Goal: Task Accomplishment & Management: Manage account settings

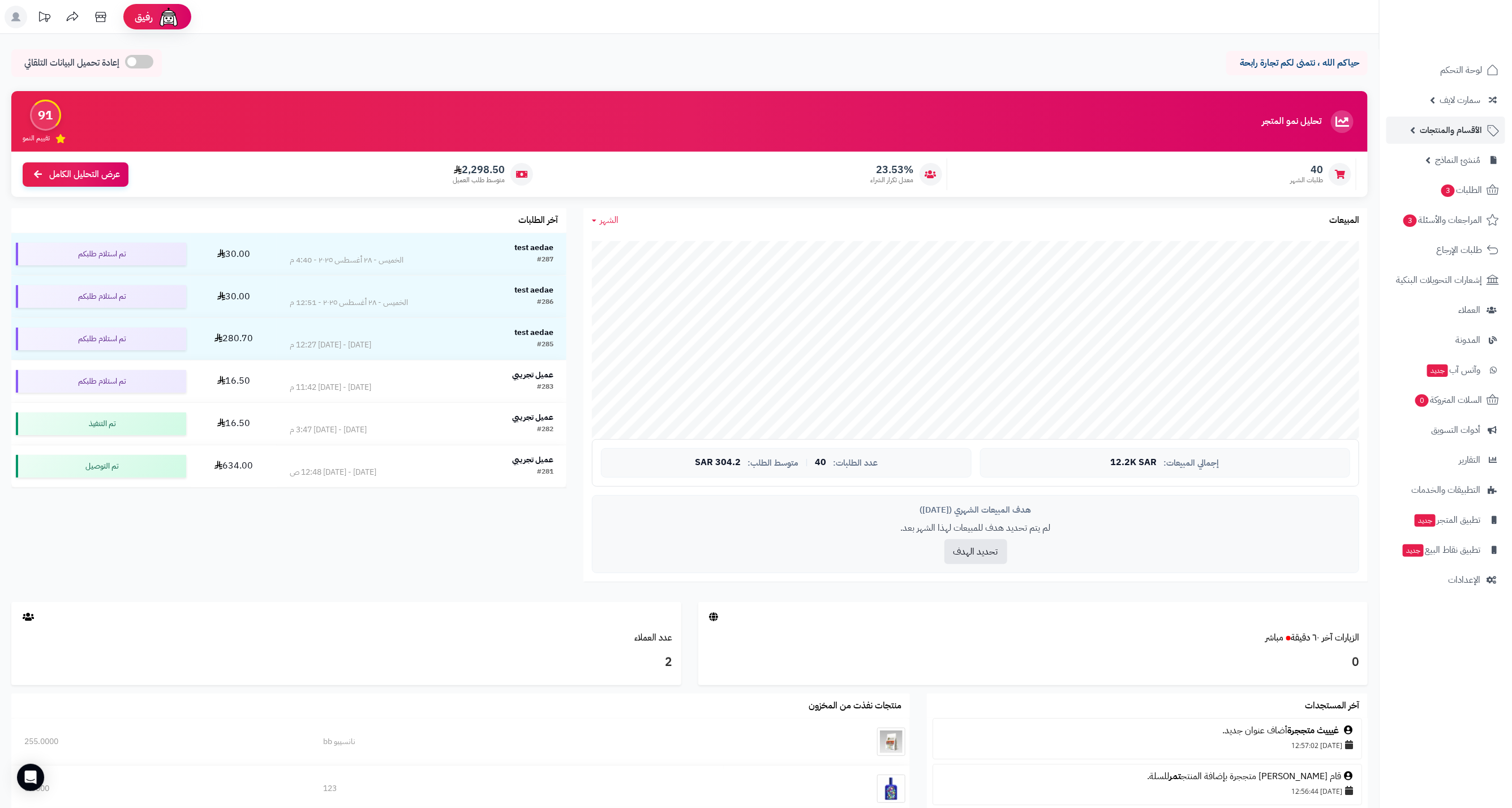
click at [1444, 141] on link "الأقسام والمنتجات" at bounding box center [1446, 130] width 119 height 27
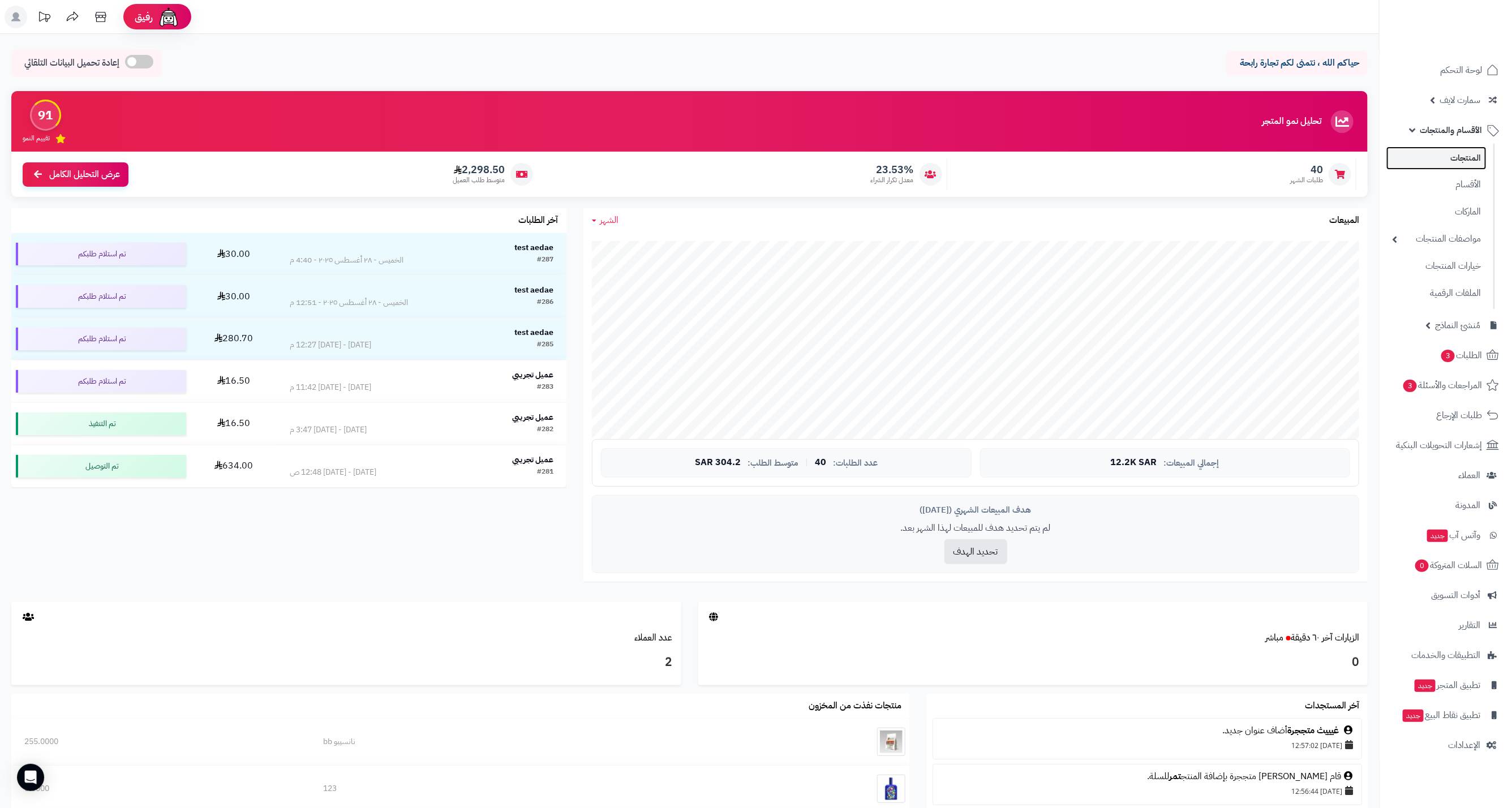
click at [1453, 157] on link "المنتجات" at bounding box center [1436, 159] width 100 height 23
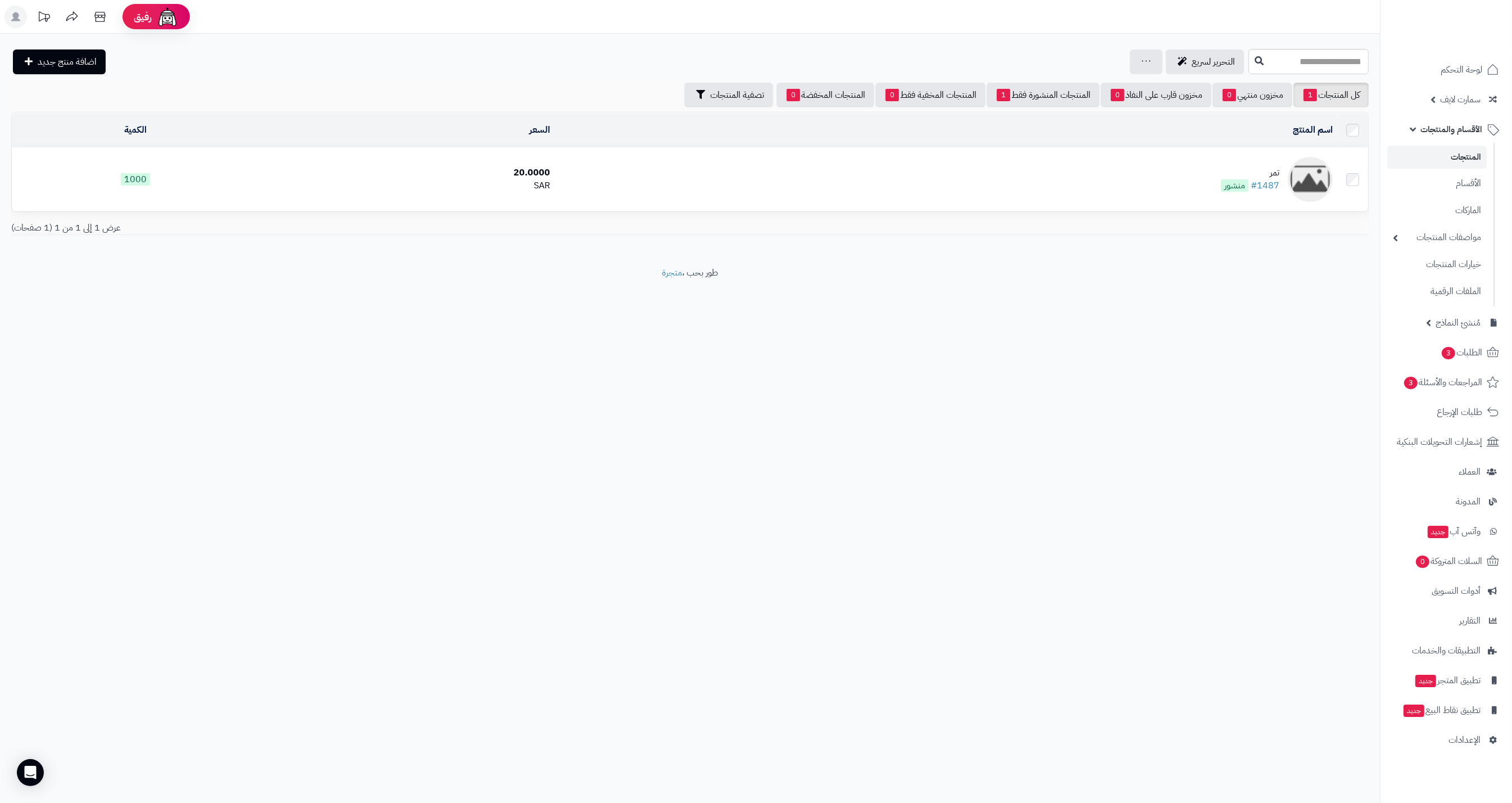
click at [1270, 172] on div "تمر" at bounding box center [1250, 172] width 58 height 13
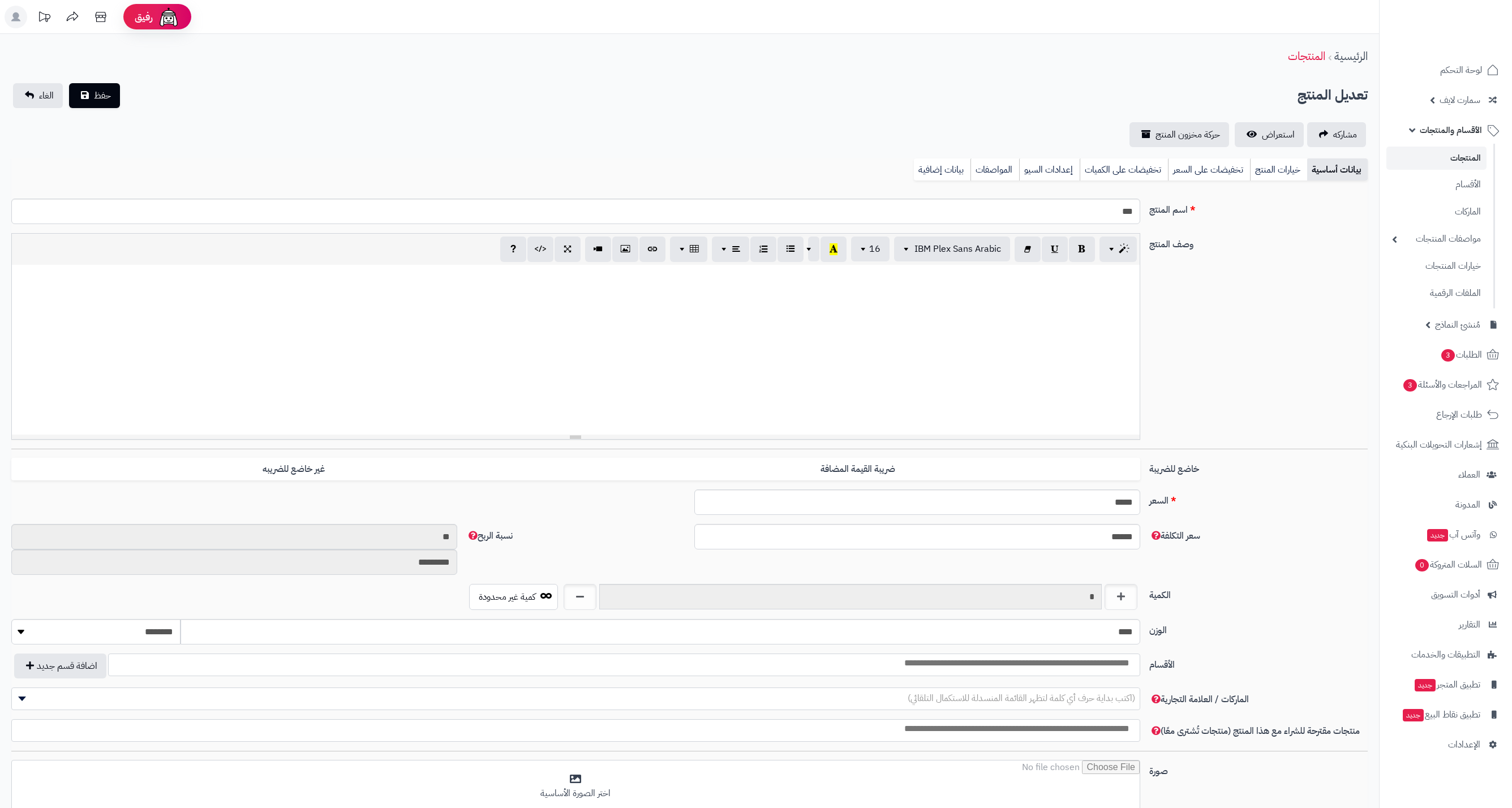
select select
click at [101, 15] on icon at bounding box center [101, 16] width 11 height 10
click at [1448, 188] on link "الأقسام" at bounding box center [1436, 184] width 100 height 23
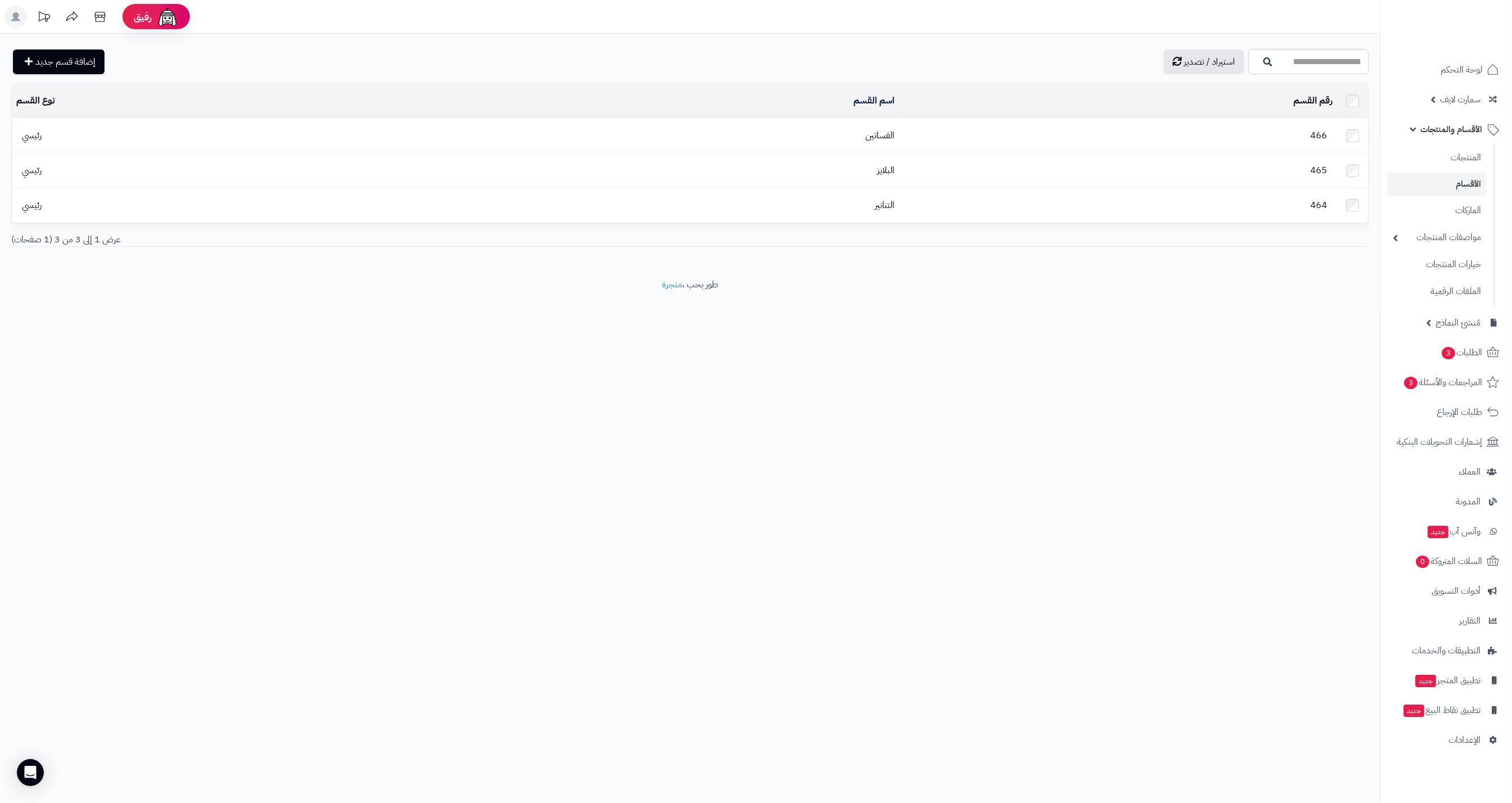
click at [1455, 186] on link "الأقسام" at bounding box center [1437, 184] width 99 height 23
click at [1470, 189] on link "الأقسام" at bounding box center [1437, 184] width 99 height 23
click at [1451, 195] on link "الأقسام" at bounding box center [1437, 184] width 99 height 23
click at [1457, 189] on link "الأقسام" at bounding box center [1437, 184] width 99 height 23
click at [1451, 160] on link "المنتجات" at bounding box center [1437, 158] width 99 height 23
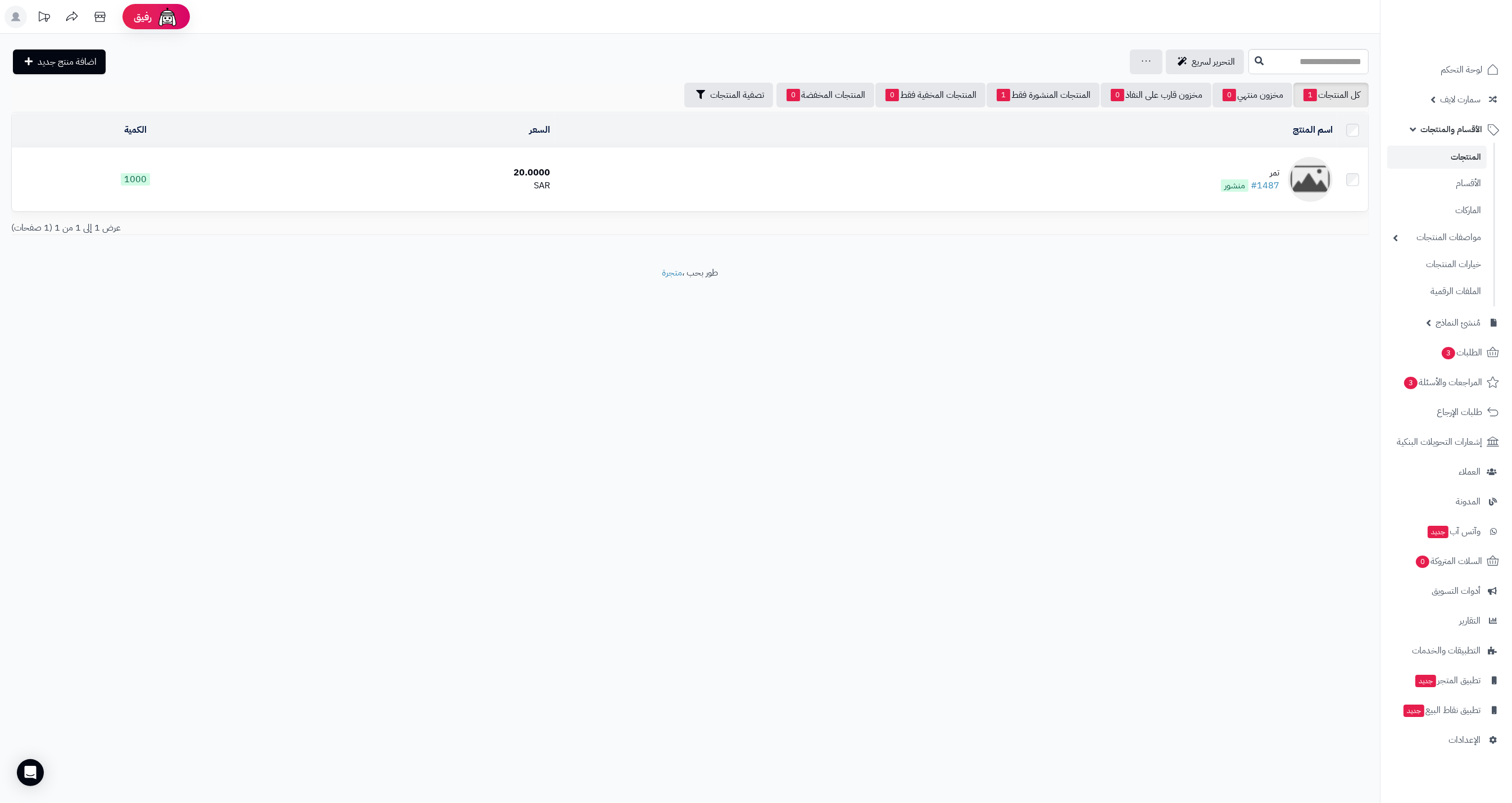
click at [1249, 180] on span "منشور" at bounding box center [1234, 186] width 27 height 12
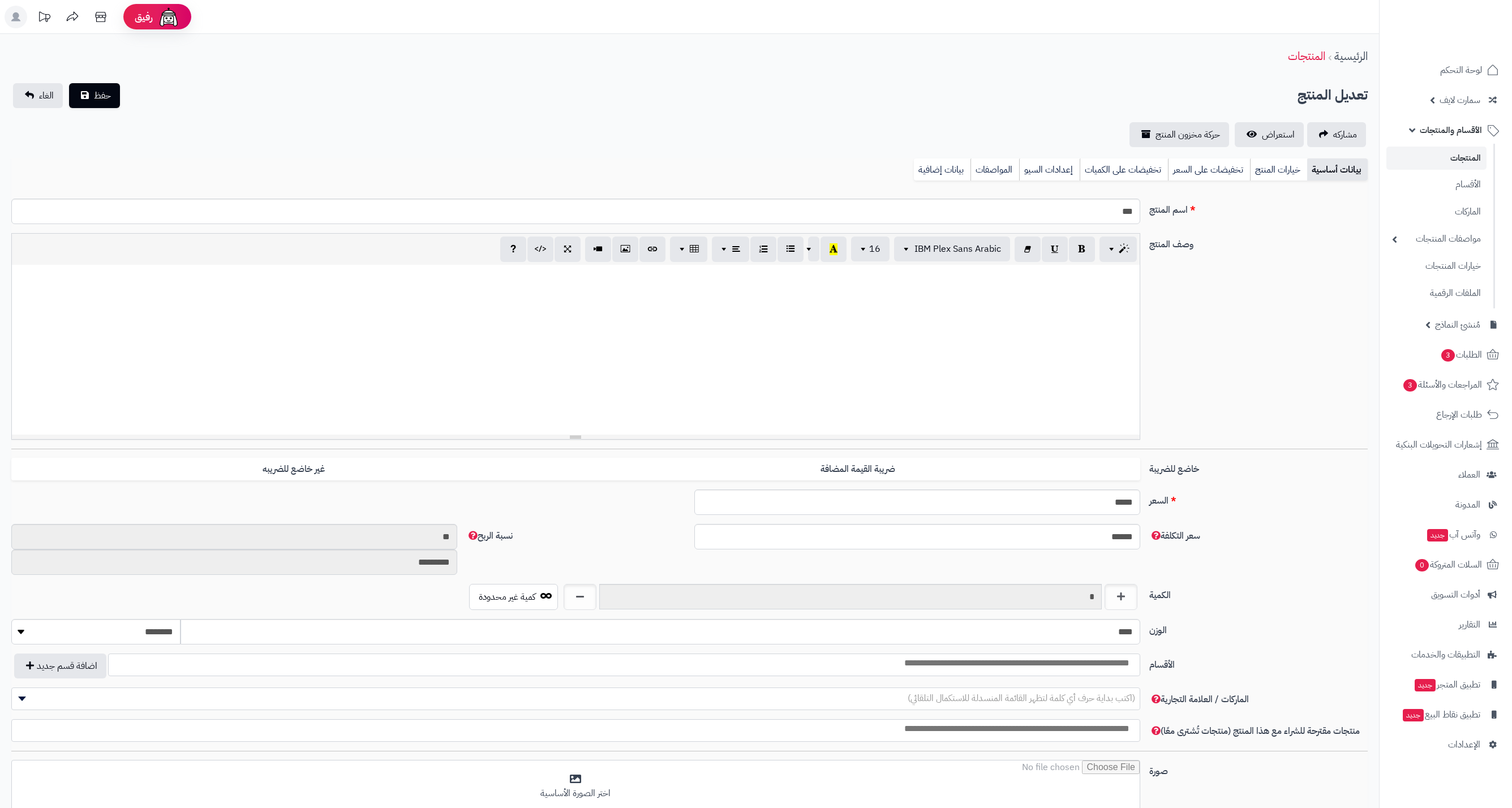
select select
click at [1464, 155] on link "المنتجات" at bounding box center [1436, 159] width 100 height 23
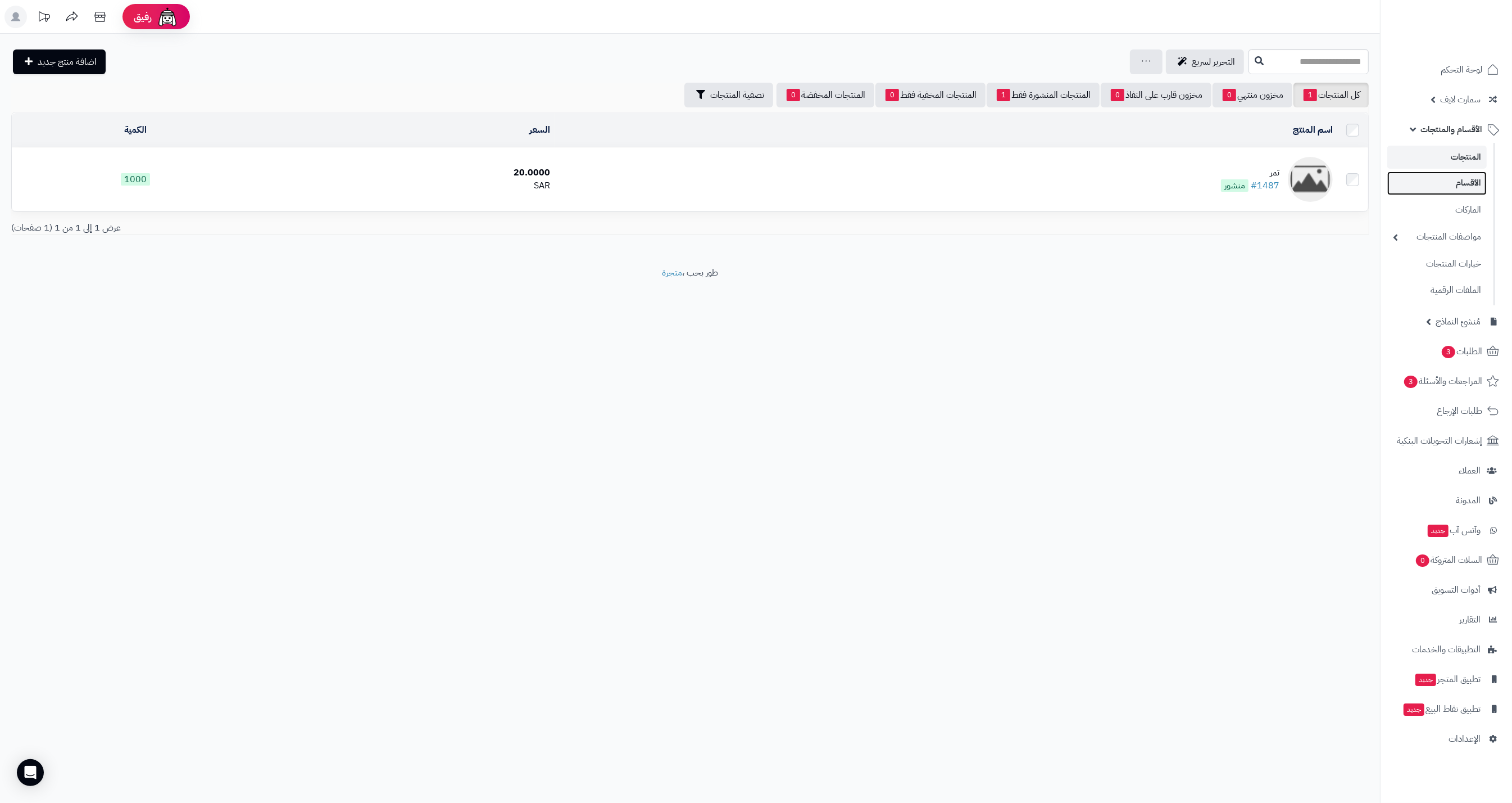
click at [1452, 189] on link "الأقسام" at bounding box center [1437, 183] width 99 height 23
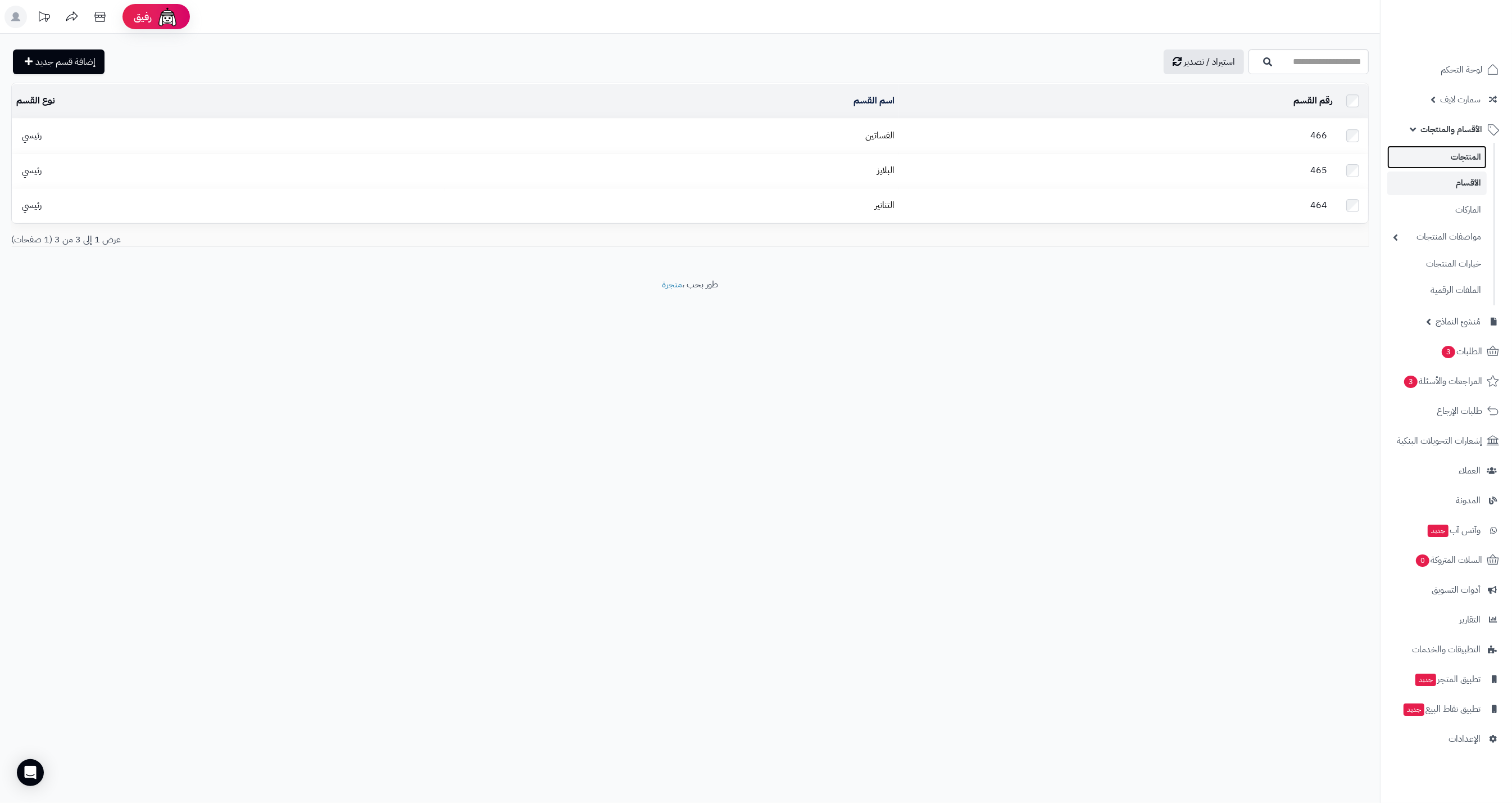
click at [1458, 163] on link "المنتجات" at bounding box center [1437, 158] width 99 height 23
